Goal: Information Seeking & Learning: Learn about a topic

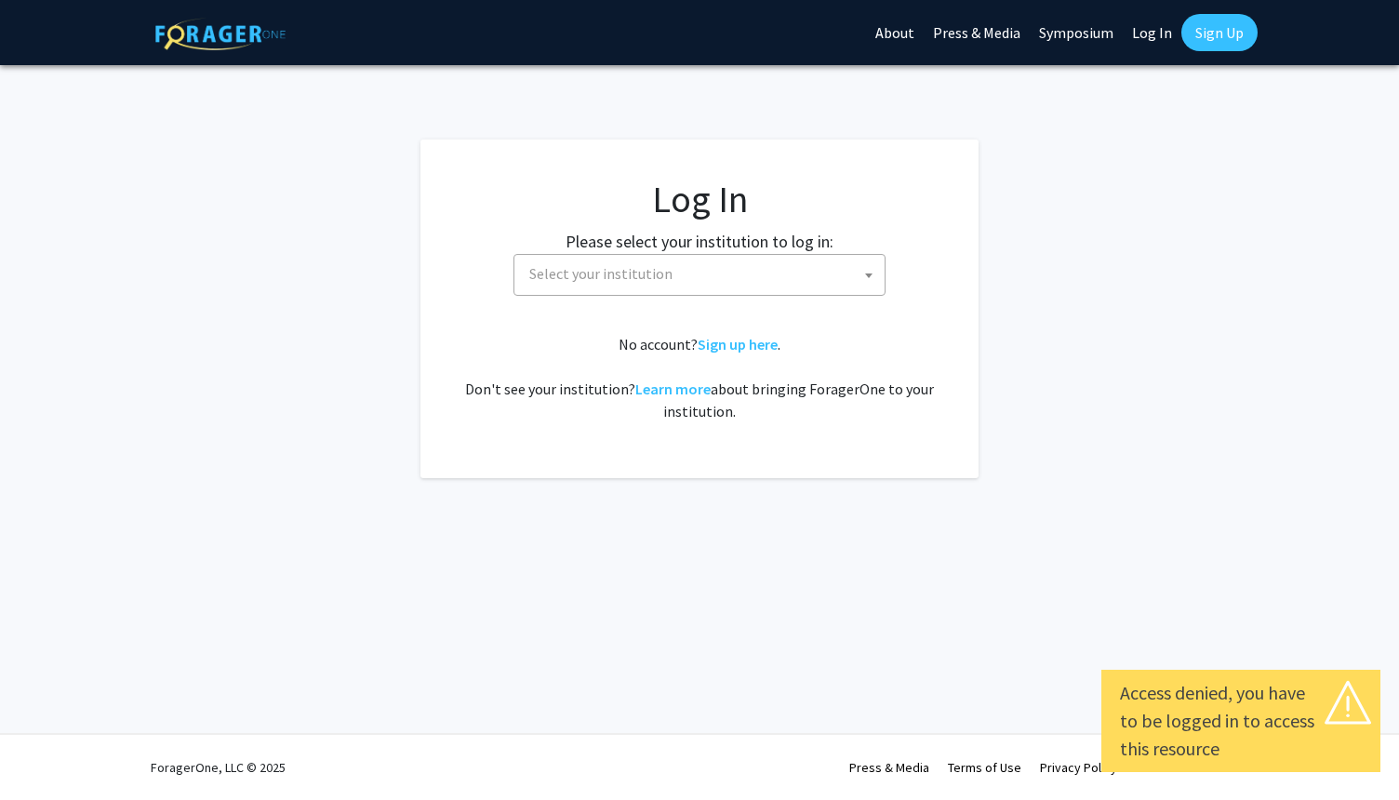
select select
click at [769, 280] on span "Select your institution" at bounding box center [703, 274] width 363 height 38
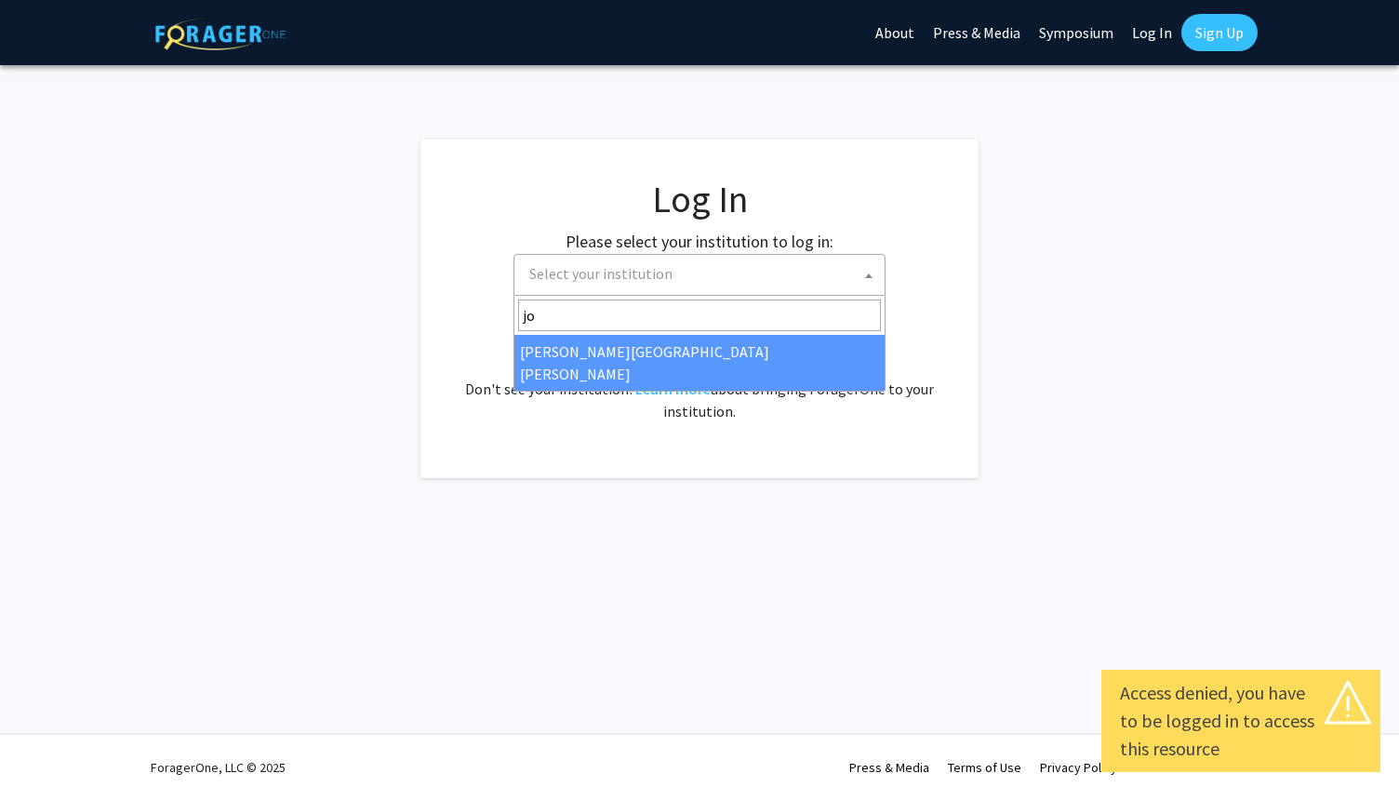
type input "jo"
select select "1"
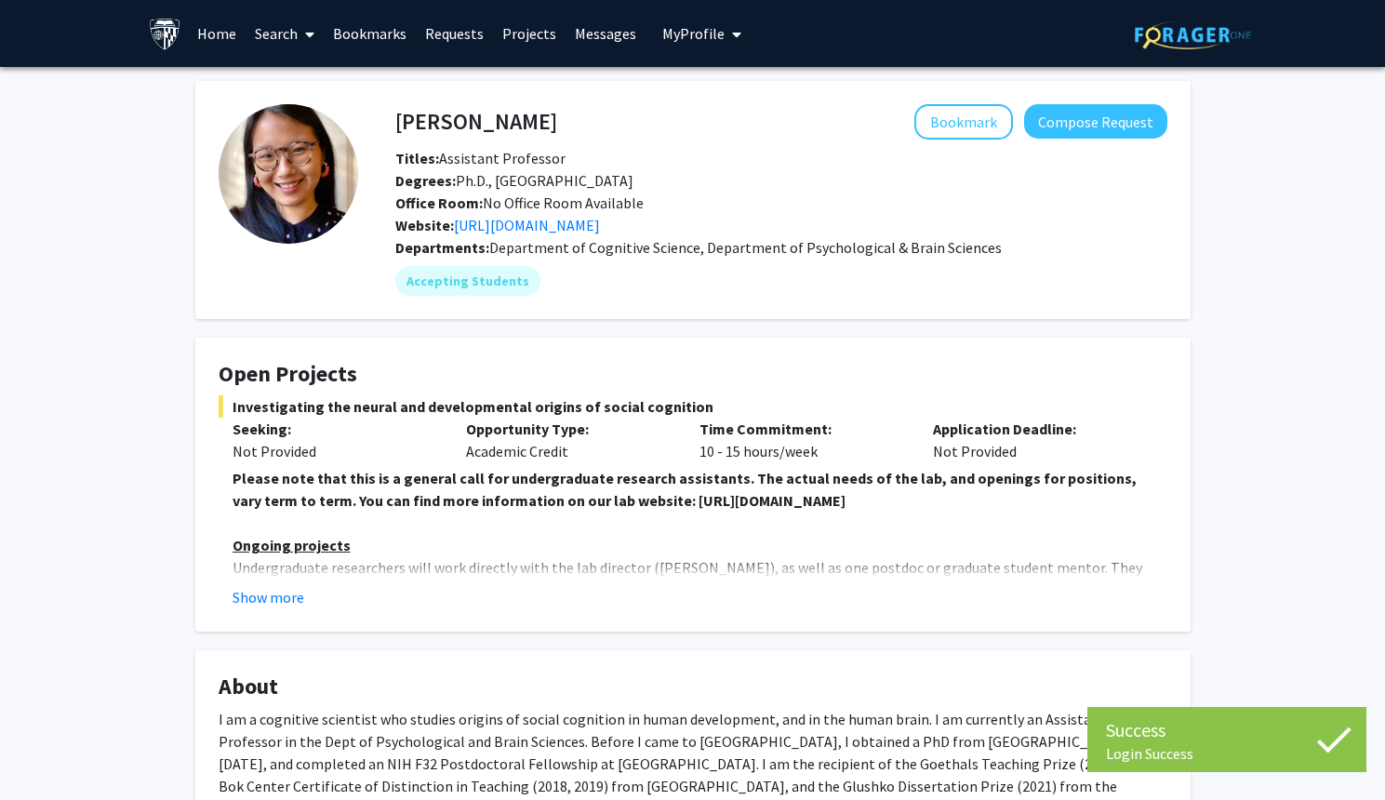
click at [286, 43] on link "Search" at bounding box center [285, 33] width 78 height 65
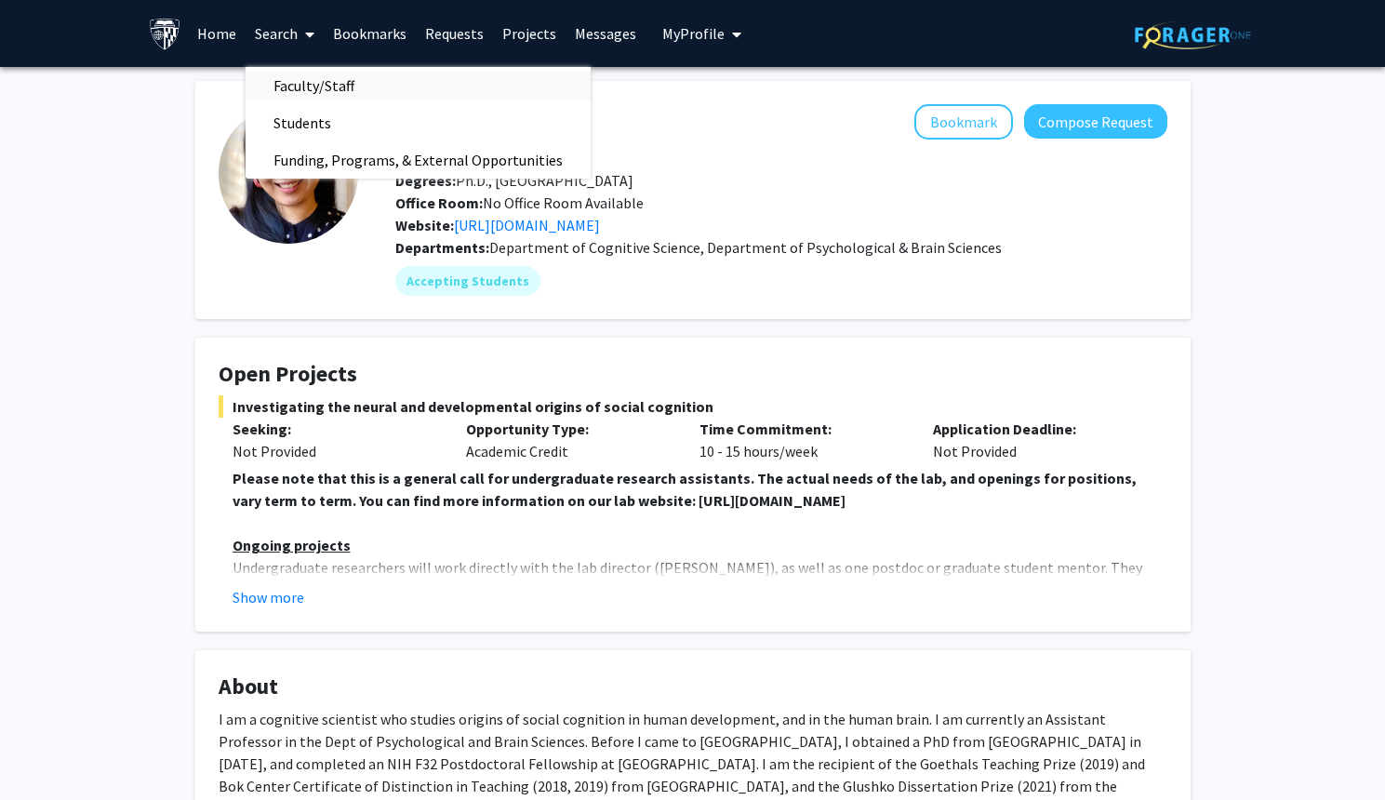
click at [358, 90] on span "Faculty/Staff" at bounding box center [314, 85] width 137 height 37
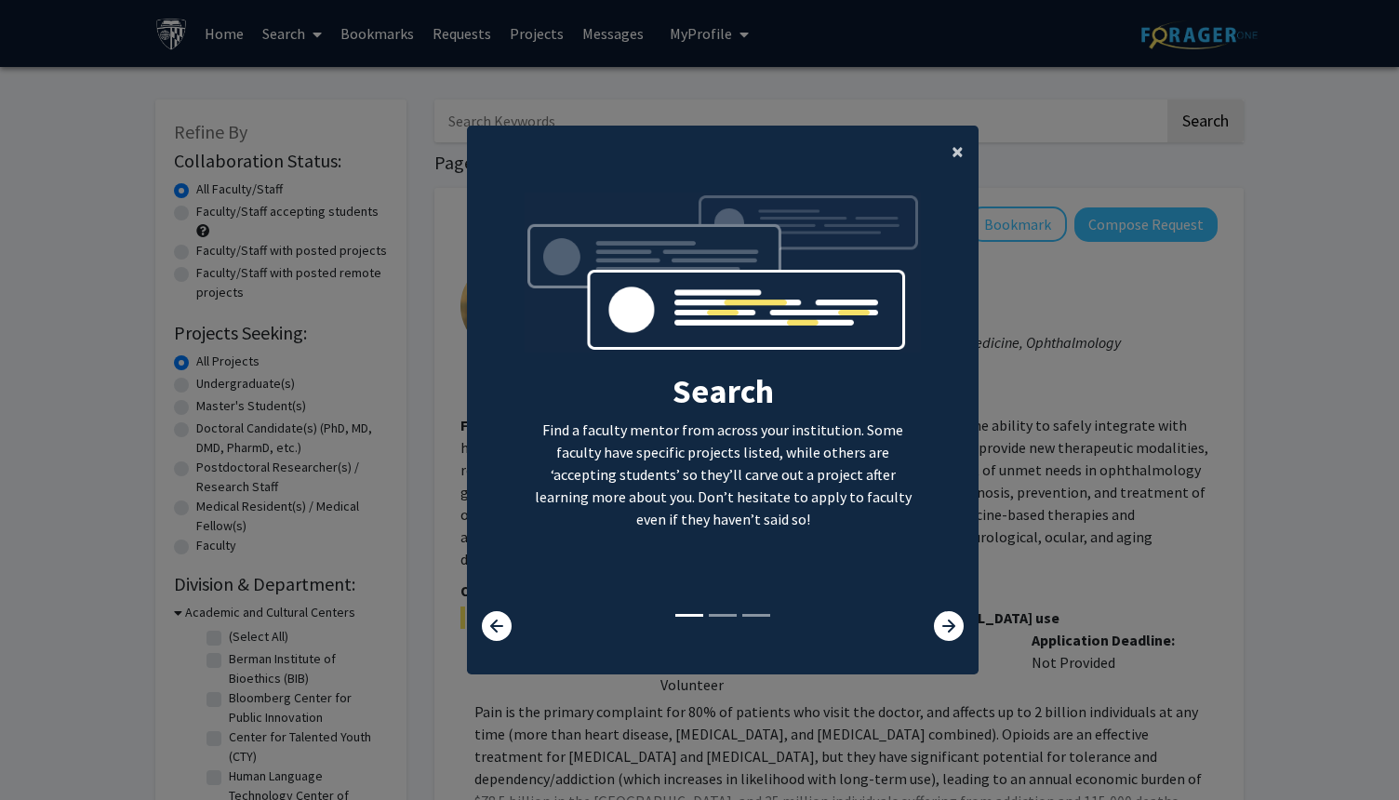
click at [943, 152] on button "×" at bounding box center [958, 152] width 42 height 52
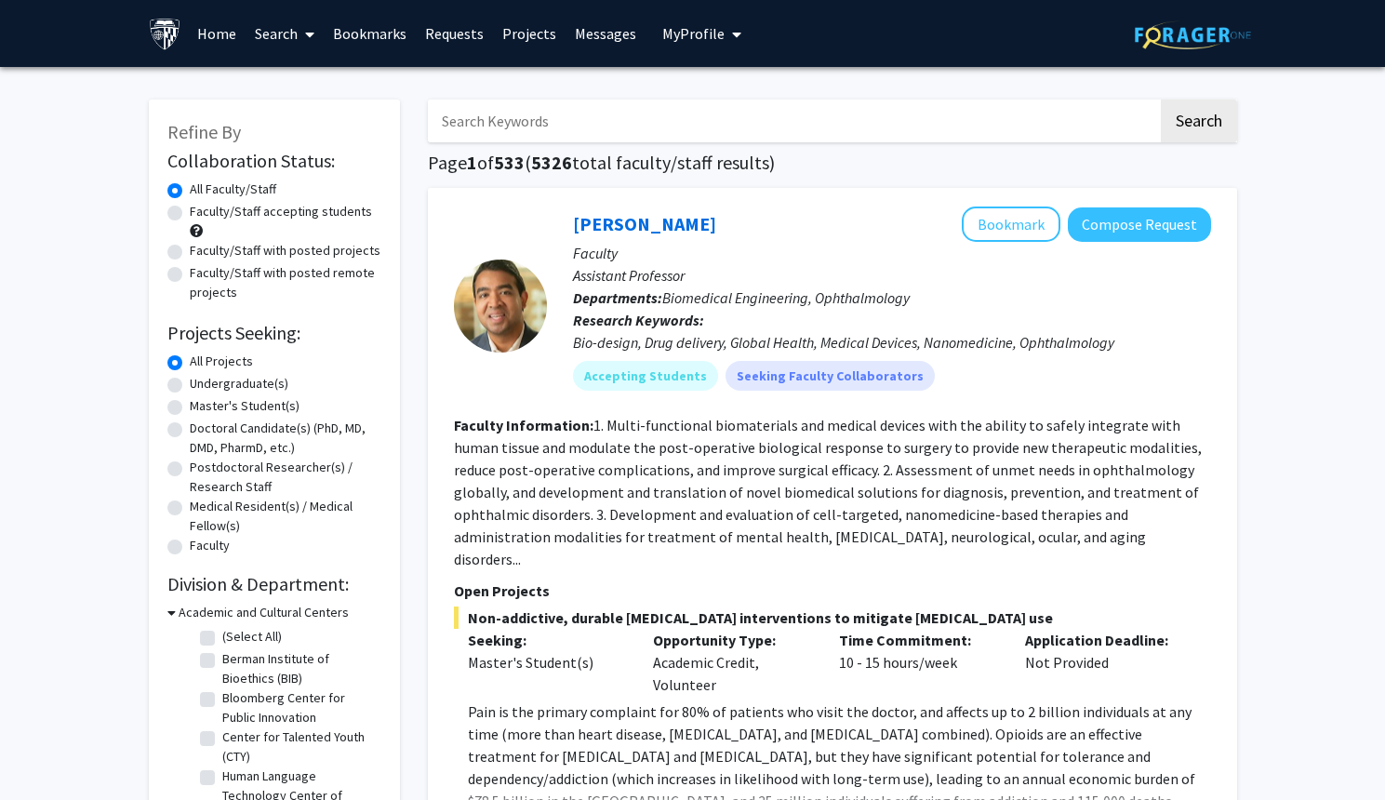
click at [817, 120] on input "Search Keywords" at bounding box center [793, 121] width 730 height 43
type input "addiction"
click at [1161, 100] on button "Search" at bounding box center [1199, 121] width 76 height 43
